Goal: Navigation & Orientation: Find specific page/section

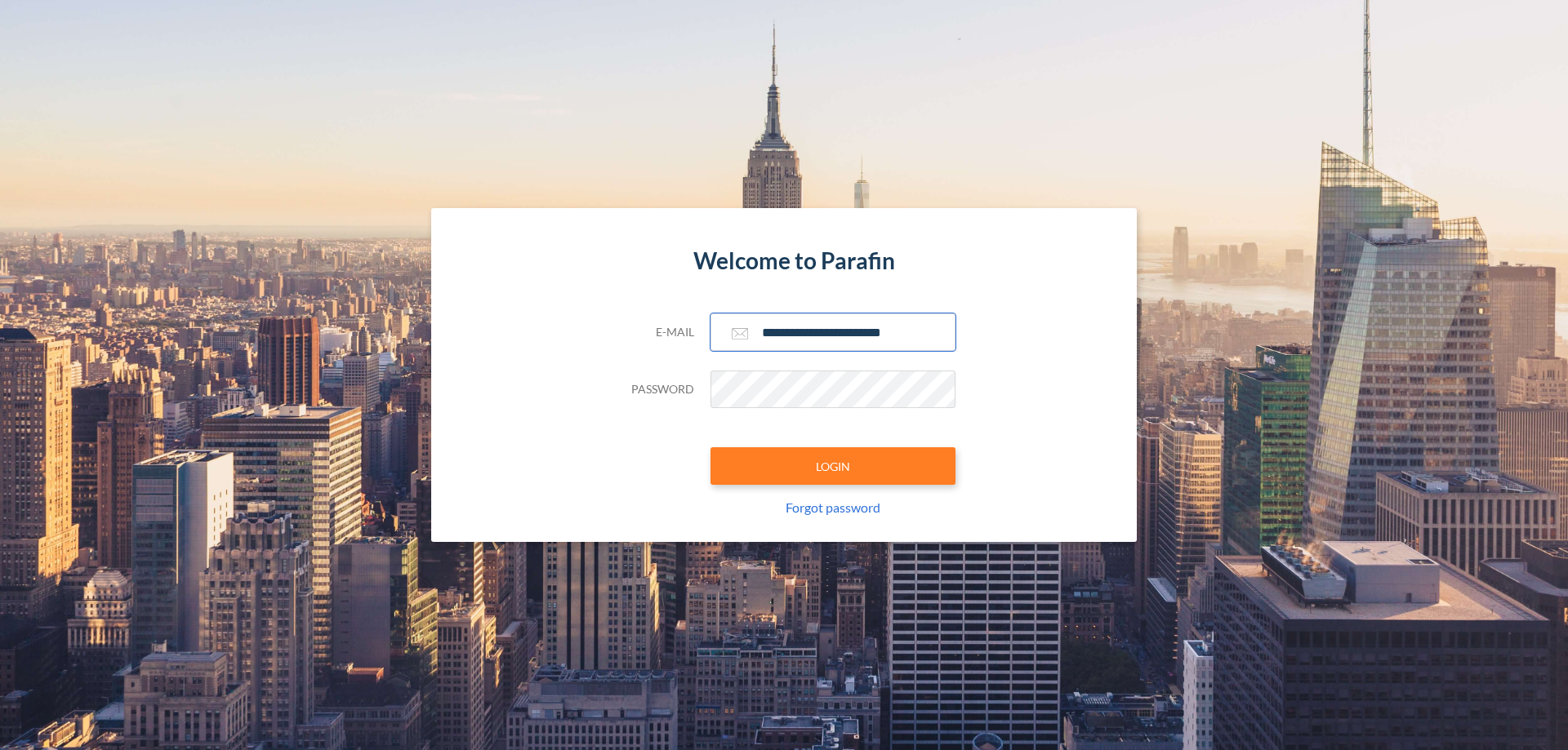
type input "**********"
click at [832, 467] on button "LOGIN" at bounding box center [832, 467] width 245 height 38
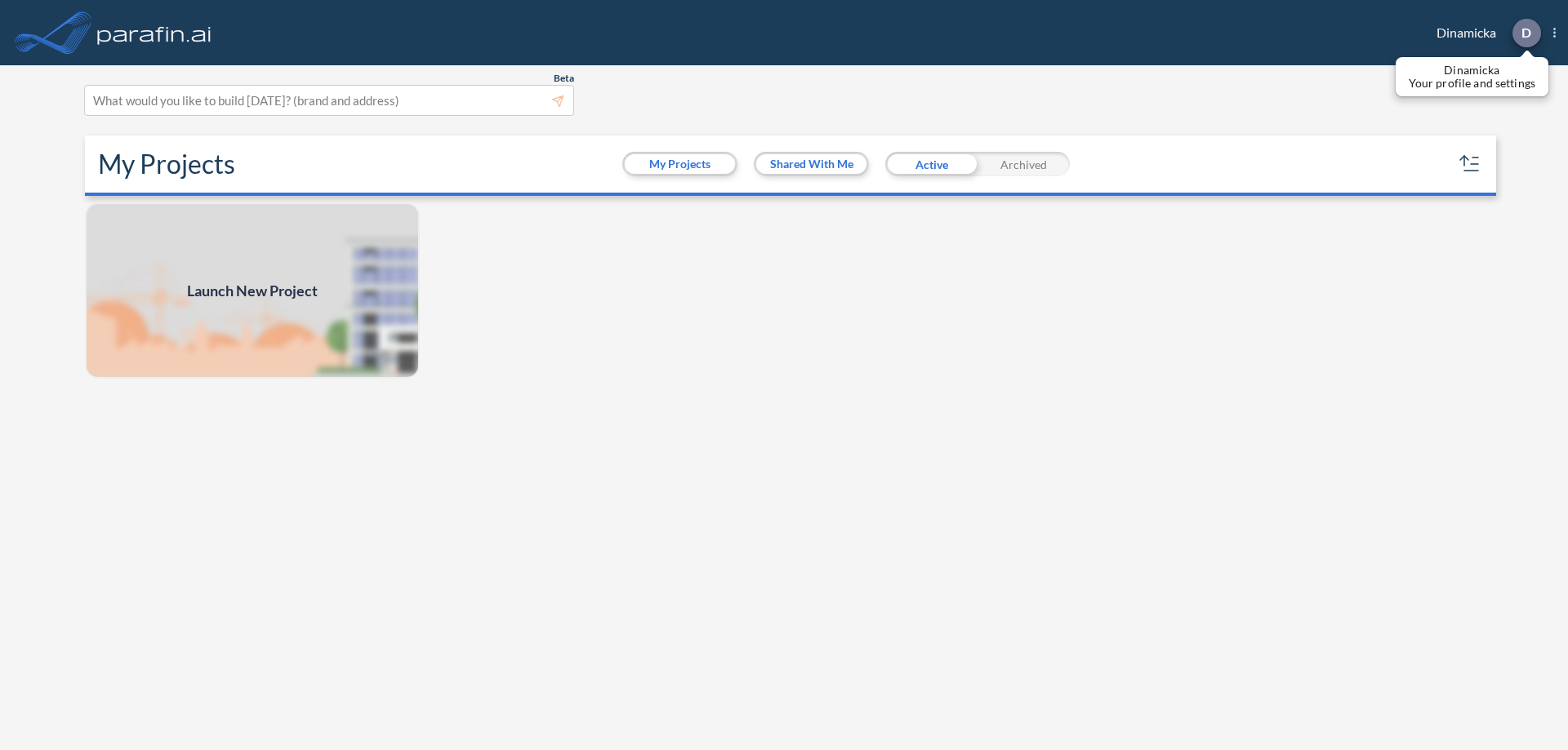
click at [1525, 32] on p "D" at bounding box center [1526, 32] width 10 height 14
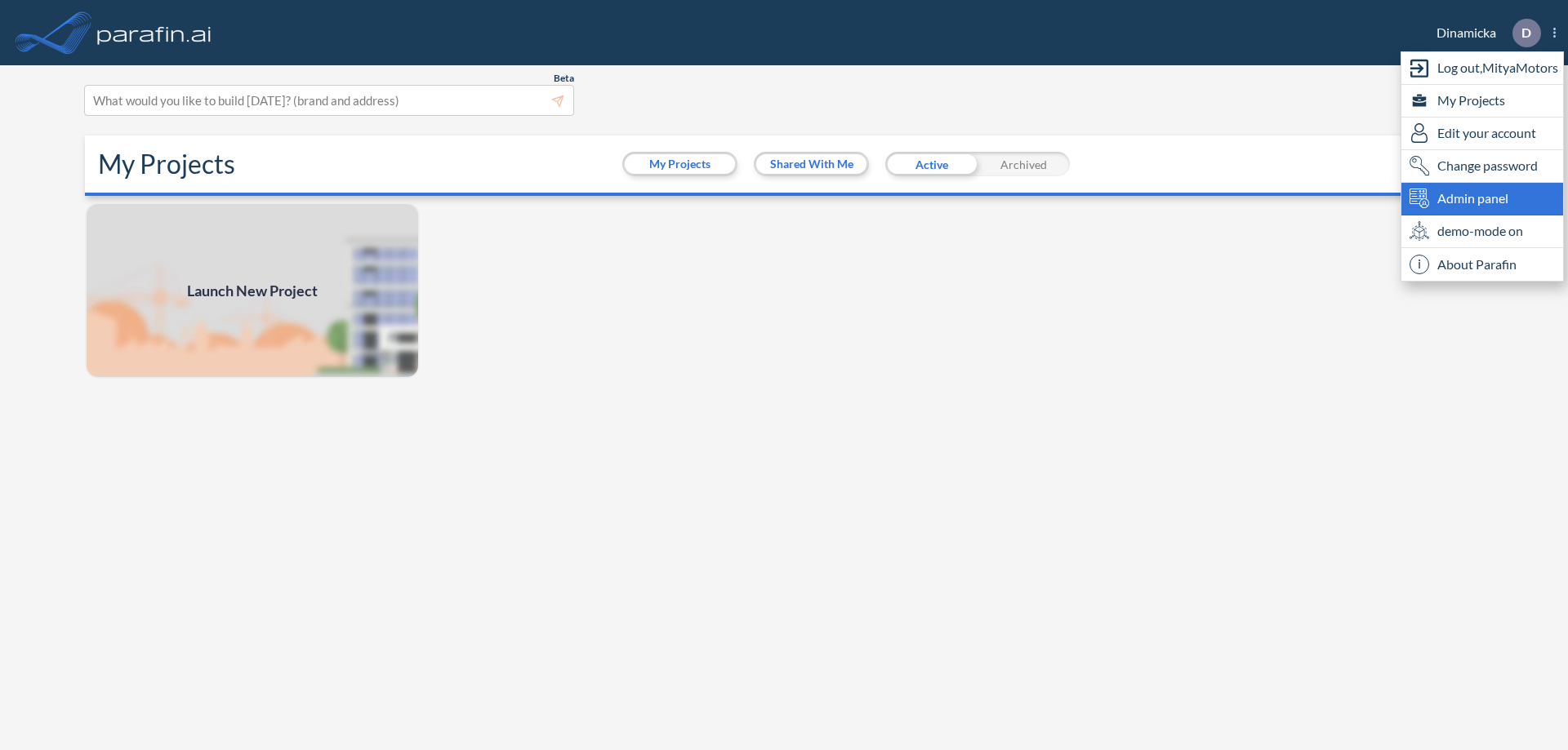
click at [1482, 198] on span "Admin panel" at bounding box center [1472, 198] width 71 height 20
